Goal: Consume media (video, audio)

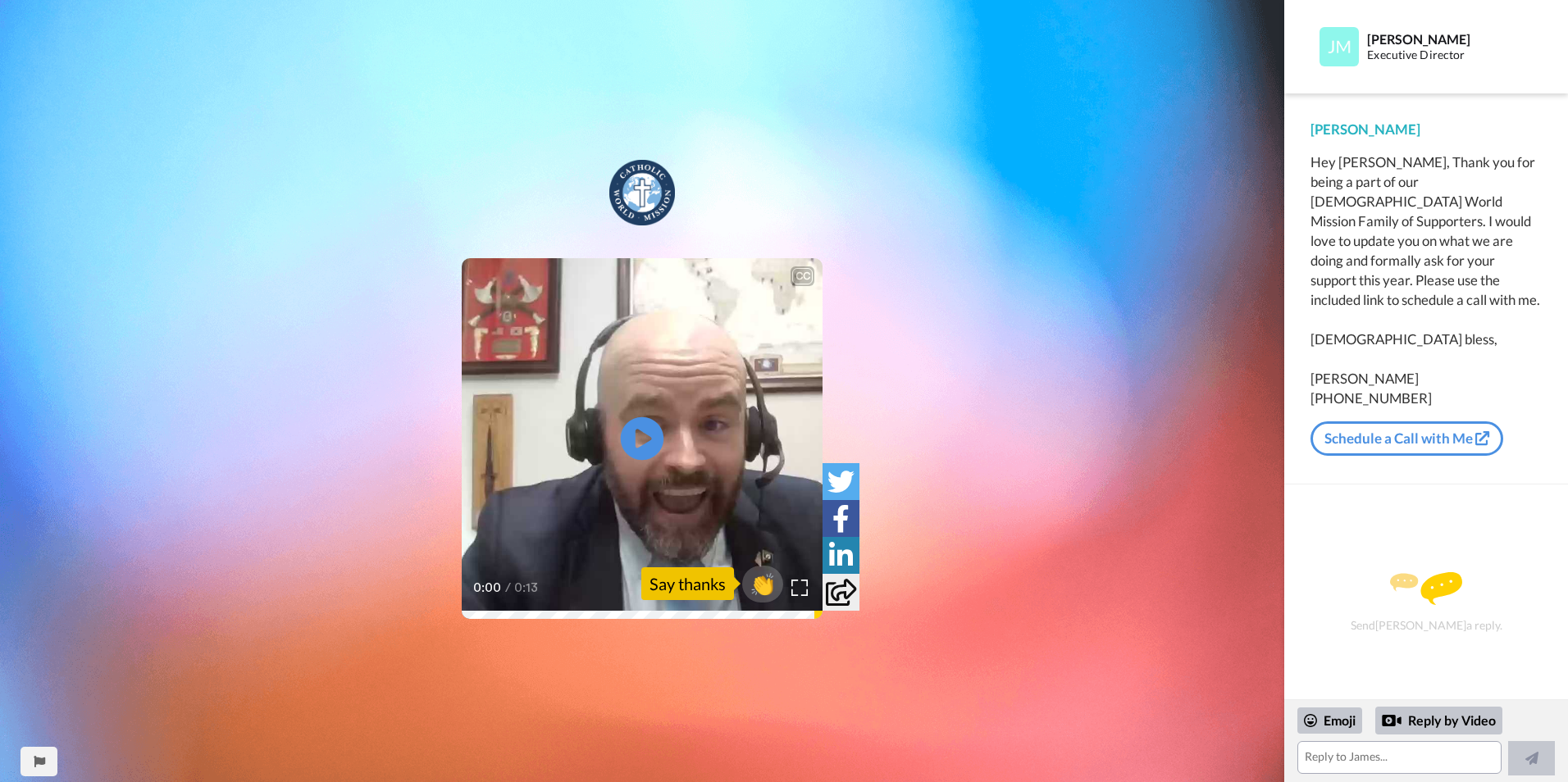
click at [639, 442] on icon "Play/Pause" at bounding box center [643, 437] width 44 height 78
click at [615, 414] on video at bounding box center [641, 437] width 360 height 360
click at [816, 67] on div "CC Play/Pause Hi Blake. 0:02 / 0:13 👏 Say thanks" at bounding box center [642, 391] width 1284 height 782
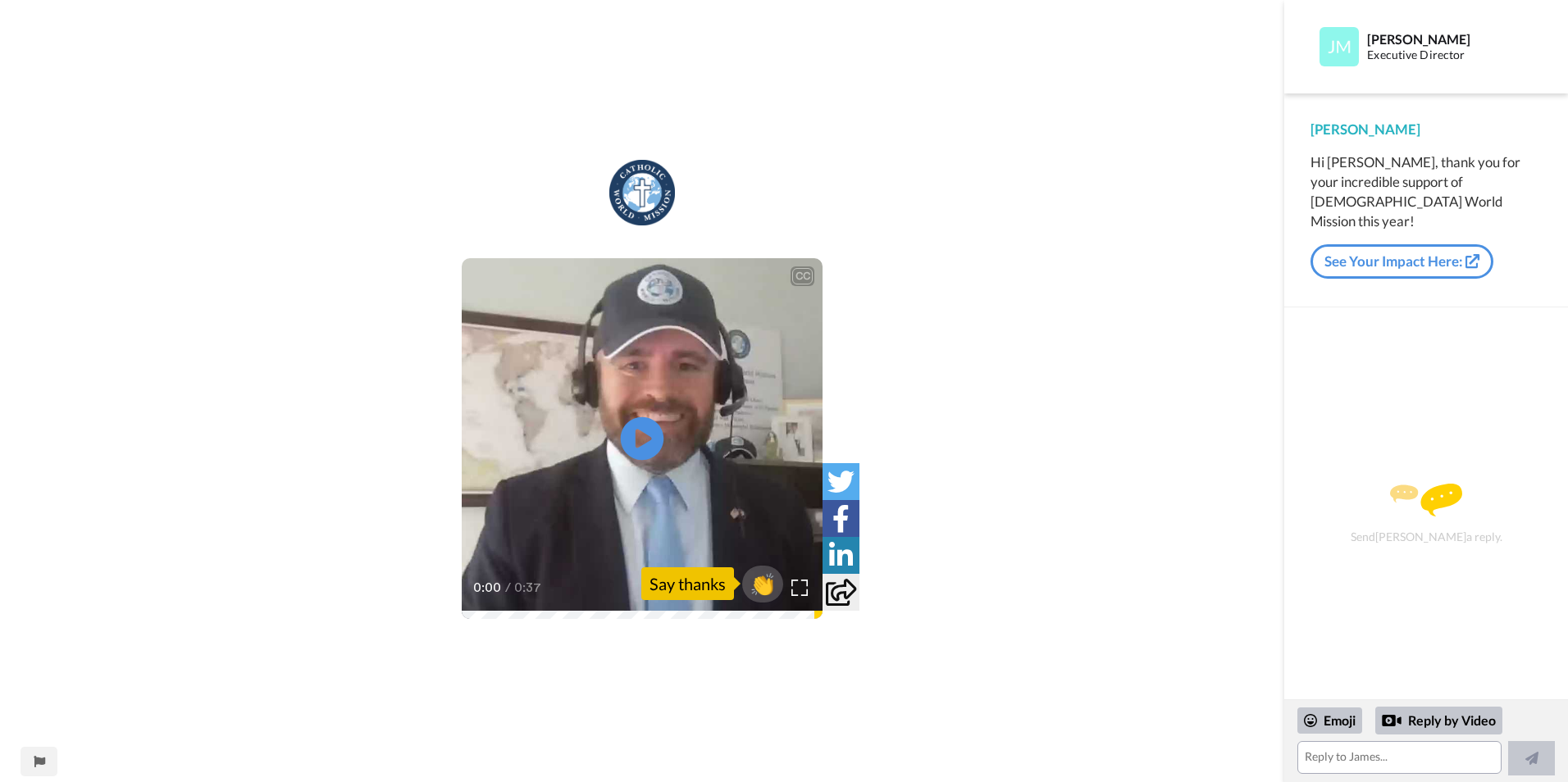
click at [638, 432] on icon "Play/Pause" at bounding box center [643, 437] width 44 height 78
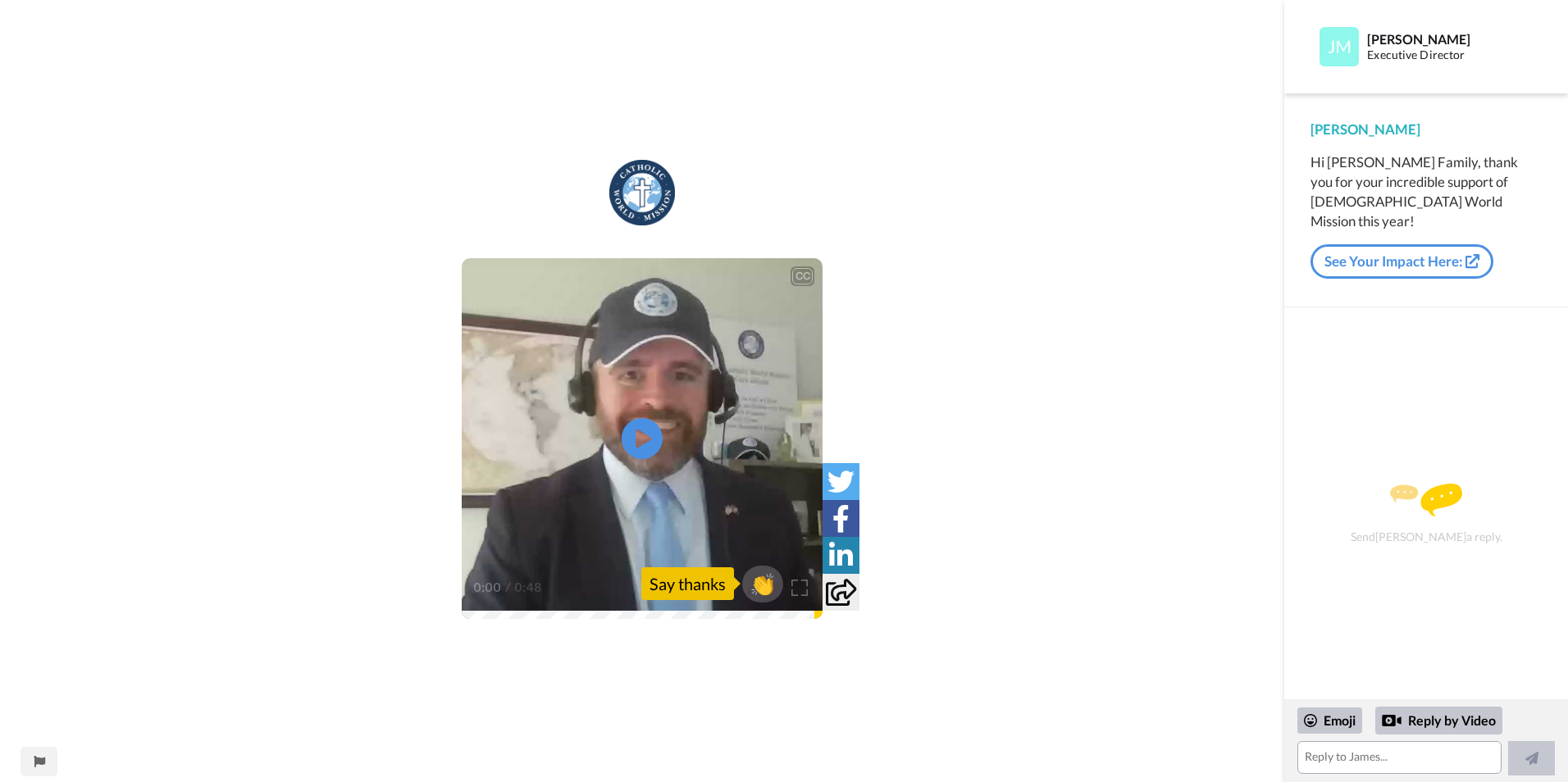
click at [1102, 326] on div "CC Play/Pause 0:00 / 0:48 👏 Say thanks" at bounding box center [642, 402] width 1284 height 484
